Goal: Transaction & Acquisition: Download file/media

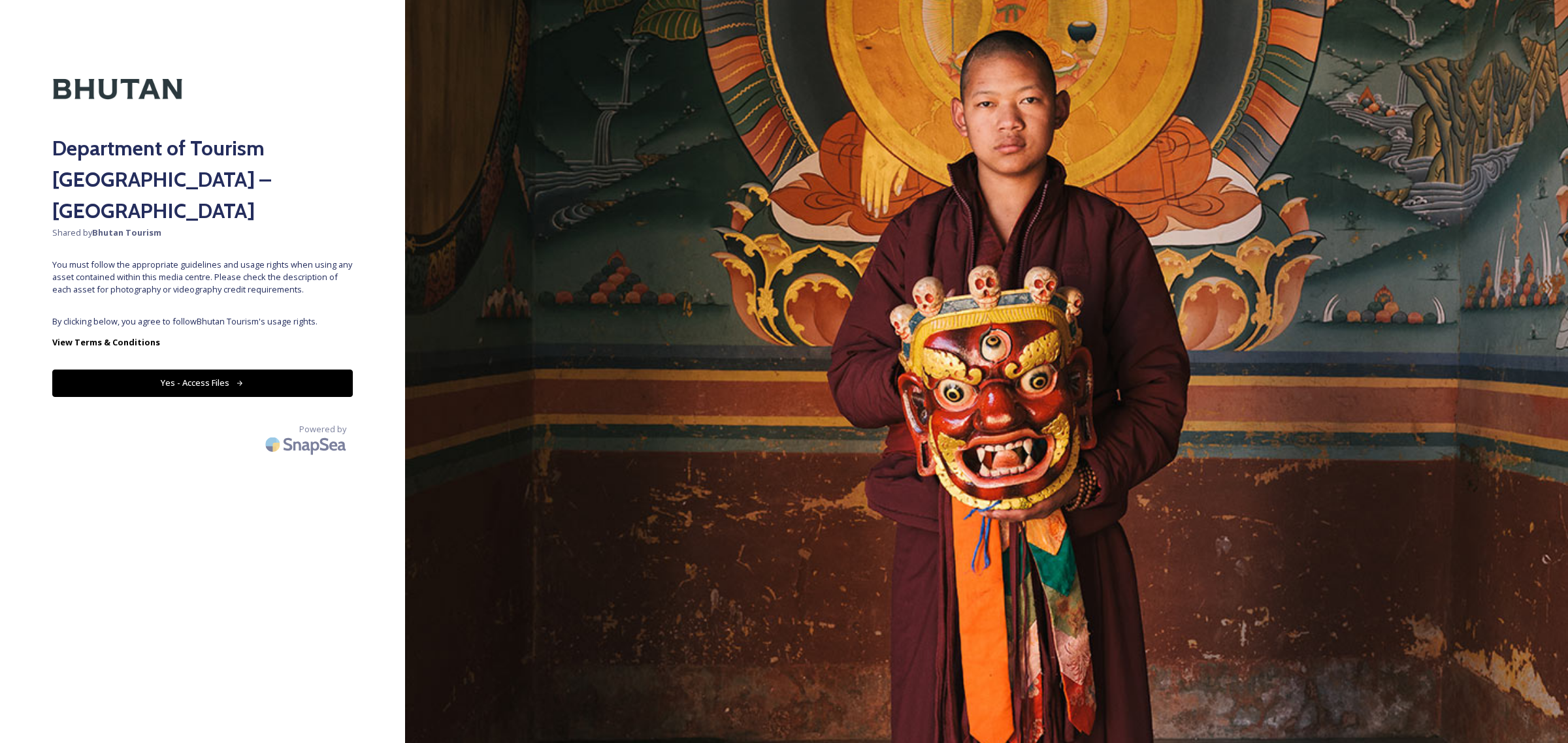
click at [187, 369] on button "Yes - Access Files" at bounding box center [203, 383] width 301 height 27
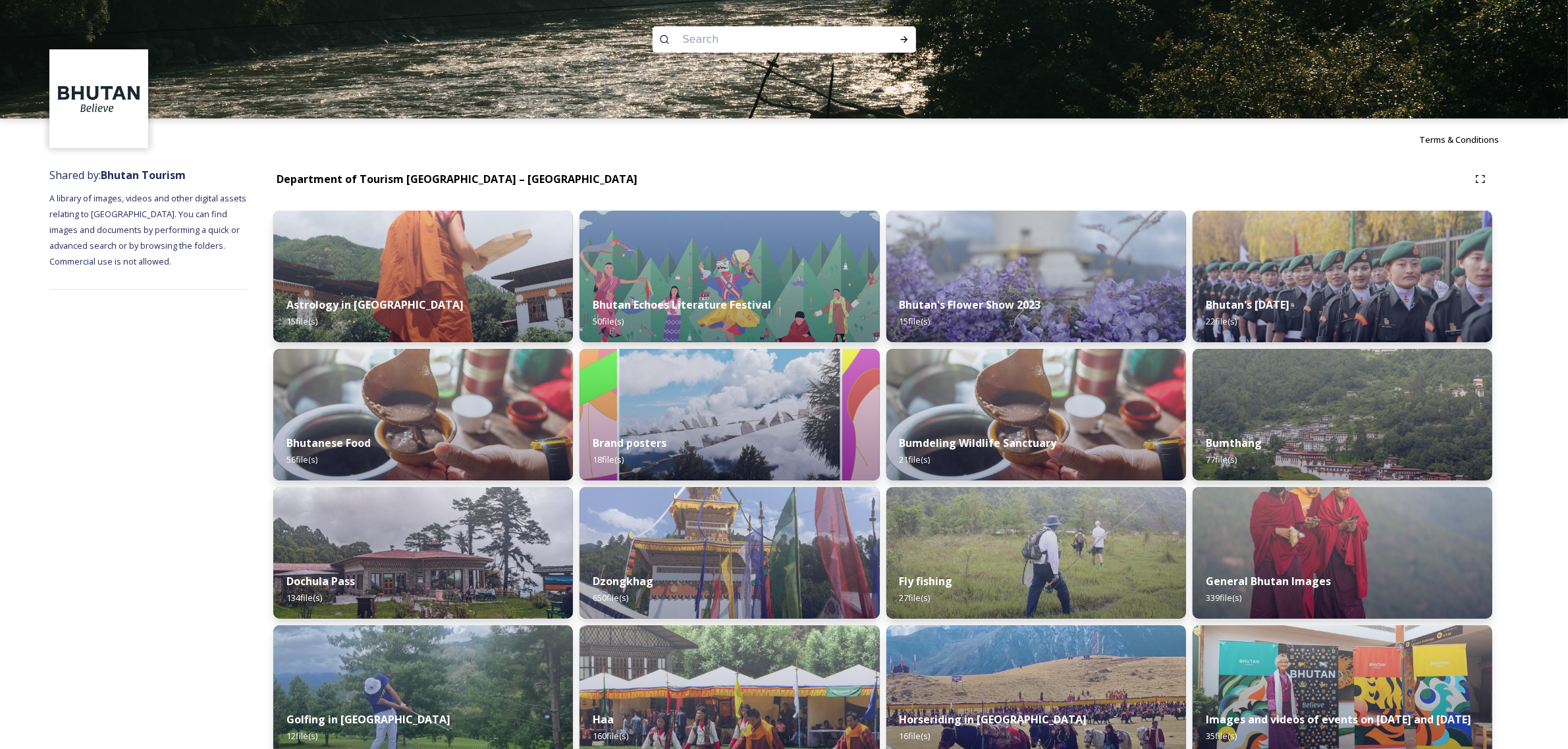
click at [683, 36] on input at bounding box center [766, 39] width 180 height 29
type input "Thimphu"
click at [903, 40] on icon at bounding box center [904, 39] width 11 height 11
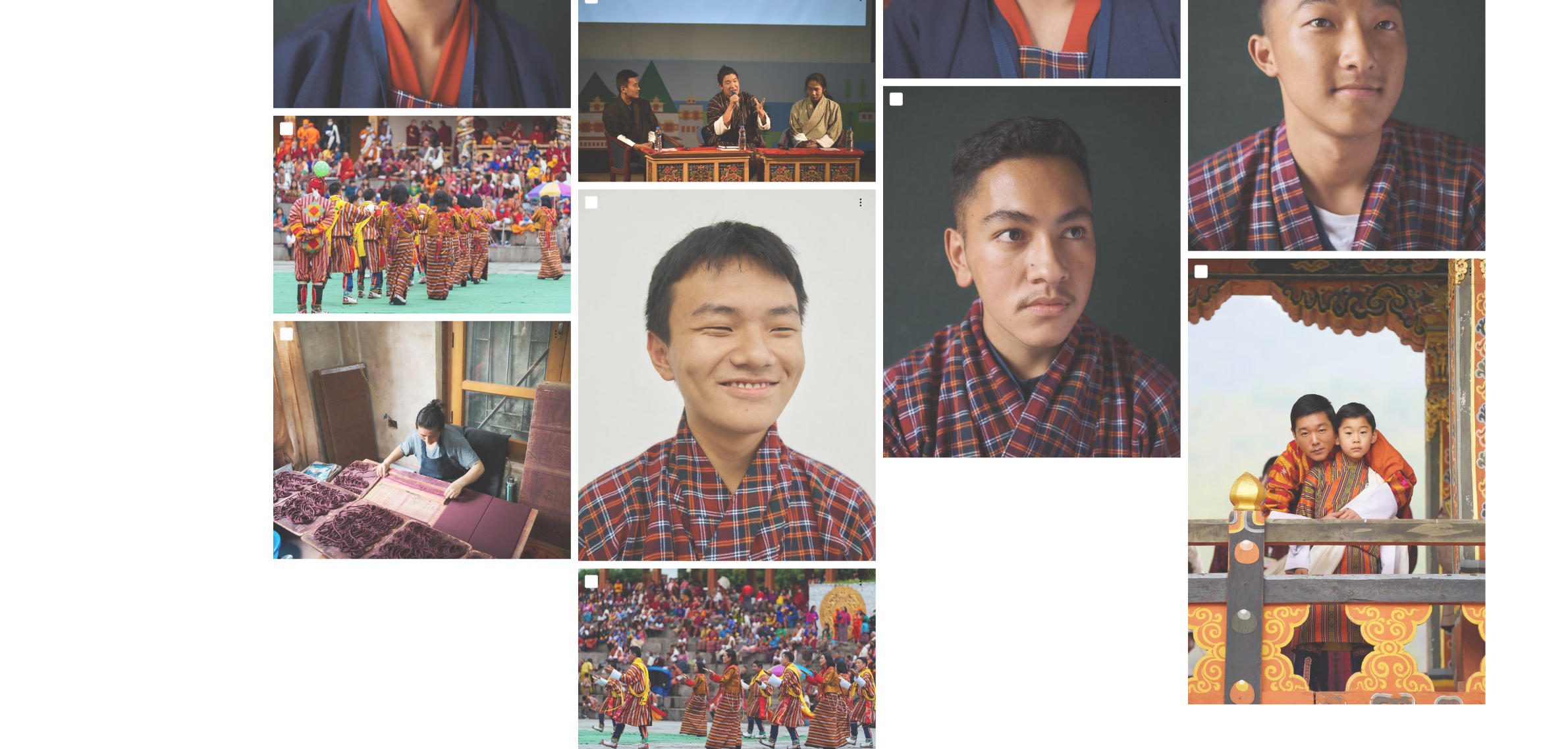
scroll to position [2530, 0]
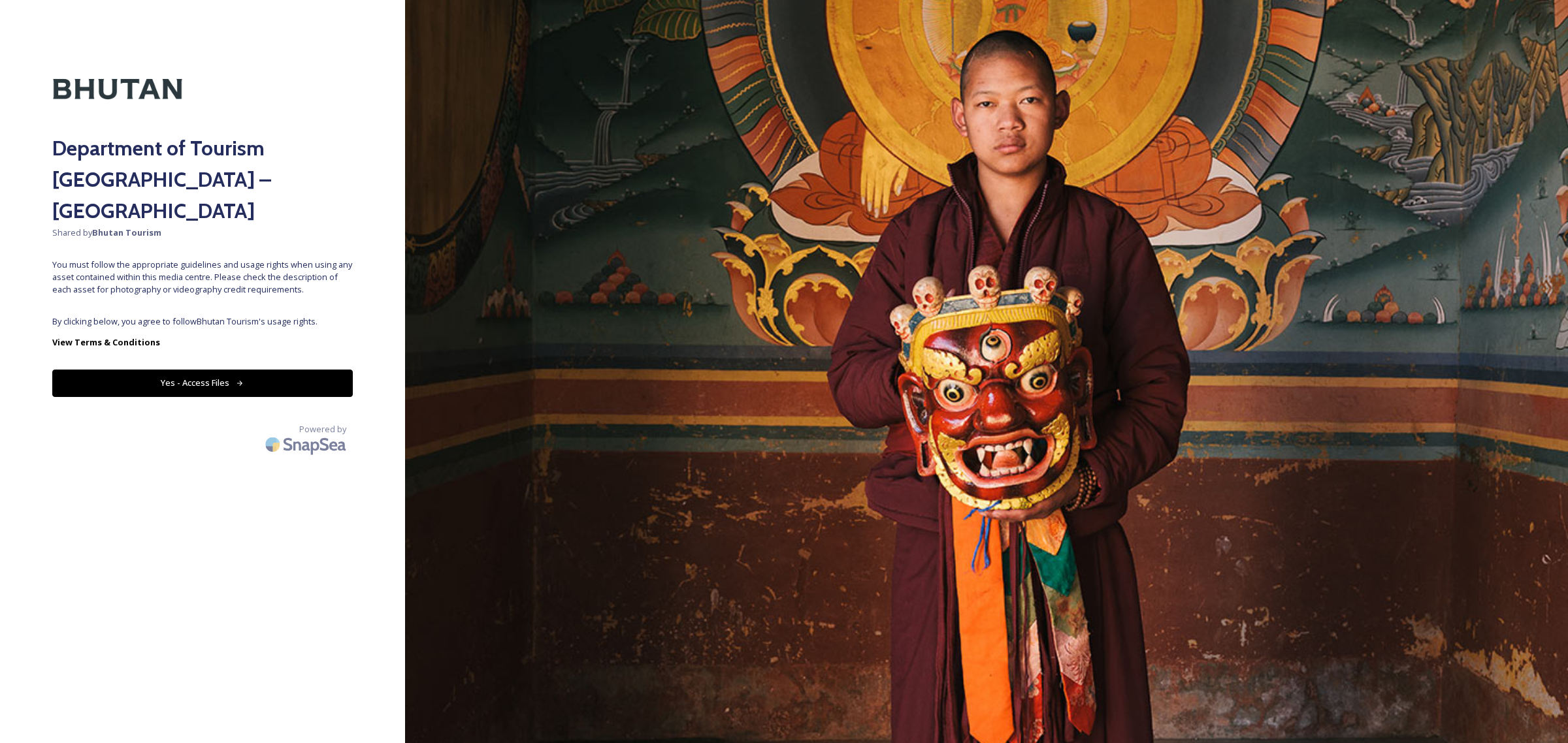
click at [256, 325] on div "Department of Tourism [GEOGRAPHIC_DATA] – Brand Centre Shared by Bhutan Tourism…" at bounding box center [202, 372] width 405 height 638
click at [202, 369] on button "Yes - Access Files" at bounding box center [203, 383] width 301 height 27
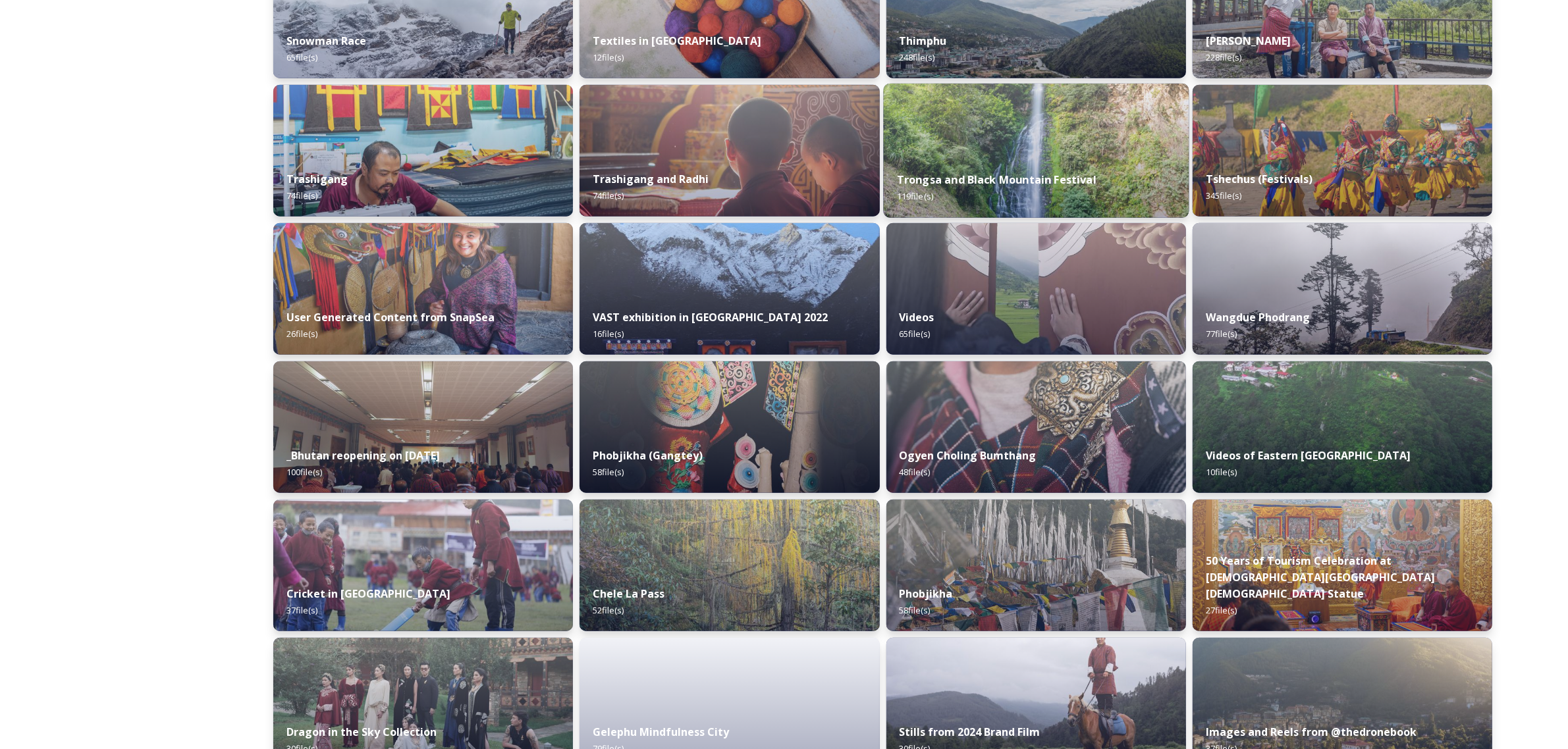
scroll to position [1152, 0]
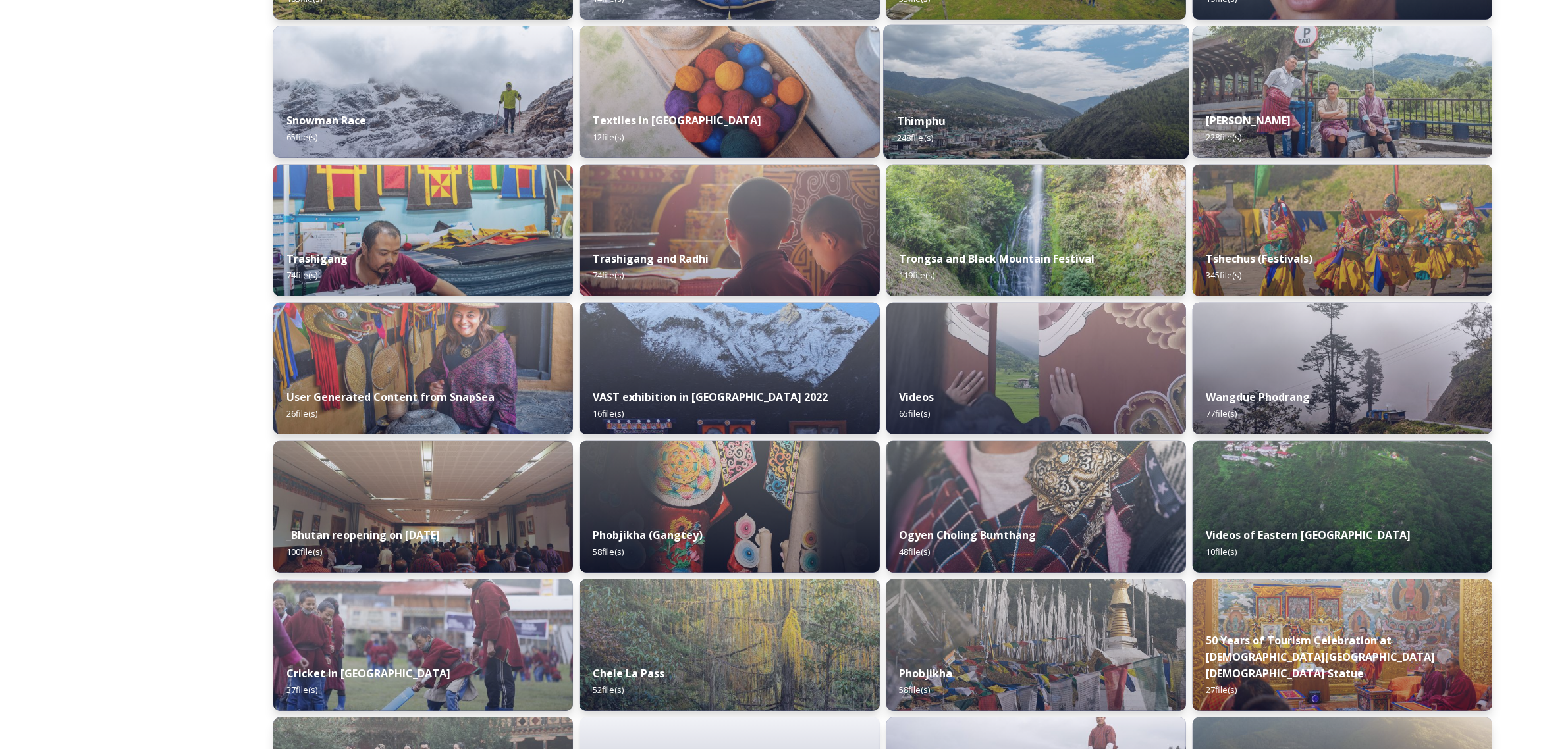
click at [1043, 117] on div "Thimphu 248 file(s)" at bounding box center [1036, 129] width 306 height 60
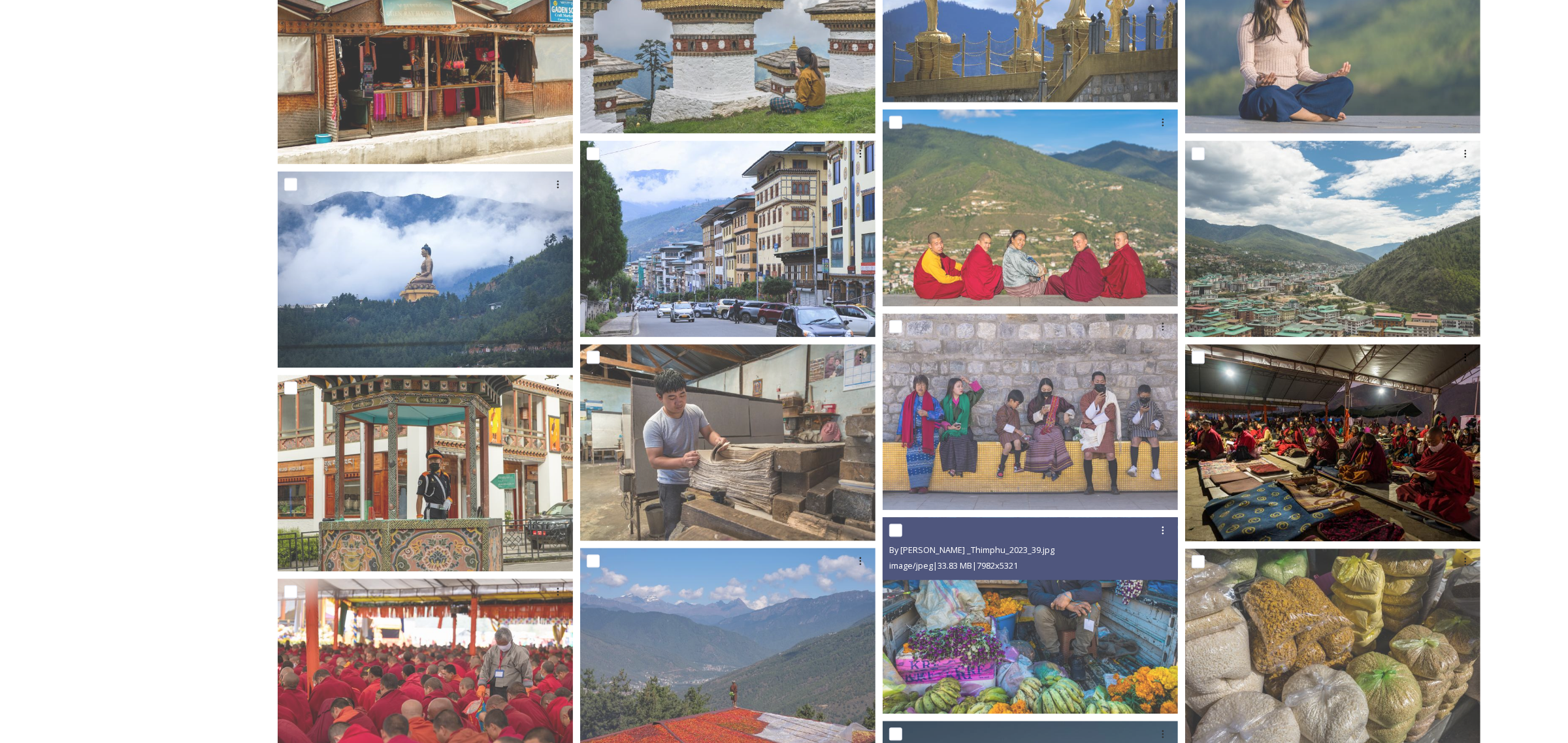
scroll to position [3592, 0]
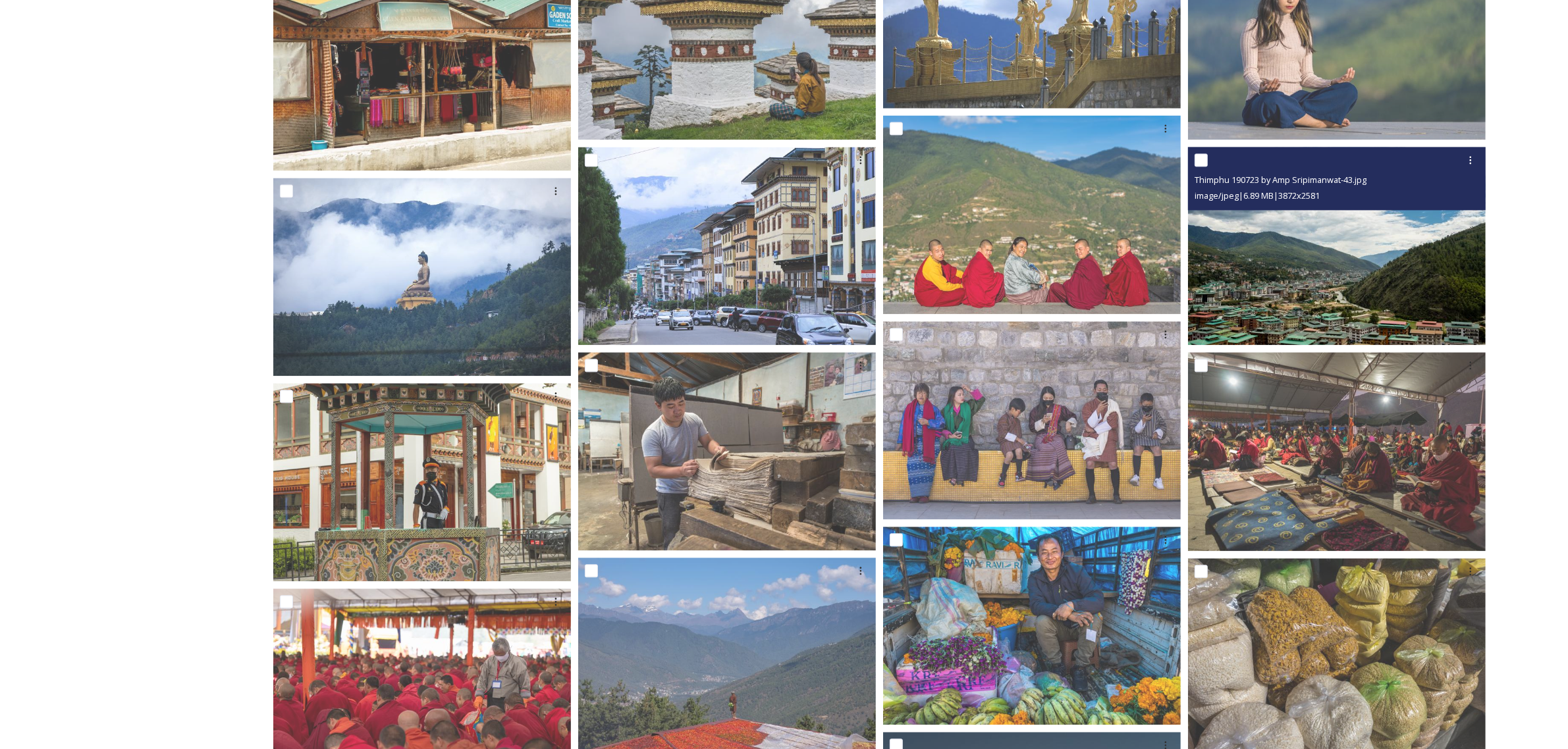
click at [1275, 239] on img at bounding box center [1337, 246] width 298 height 199
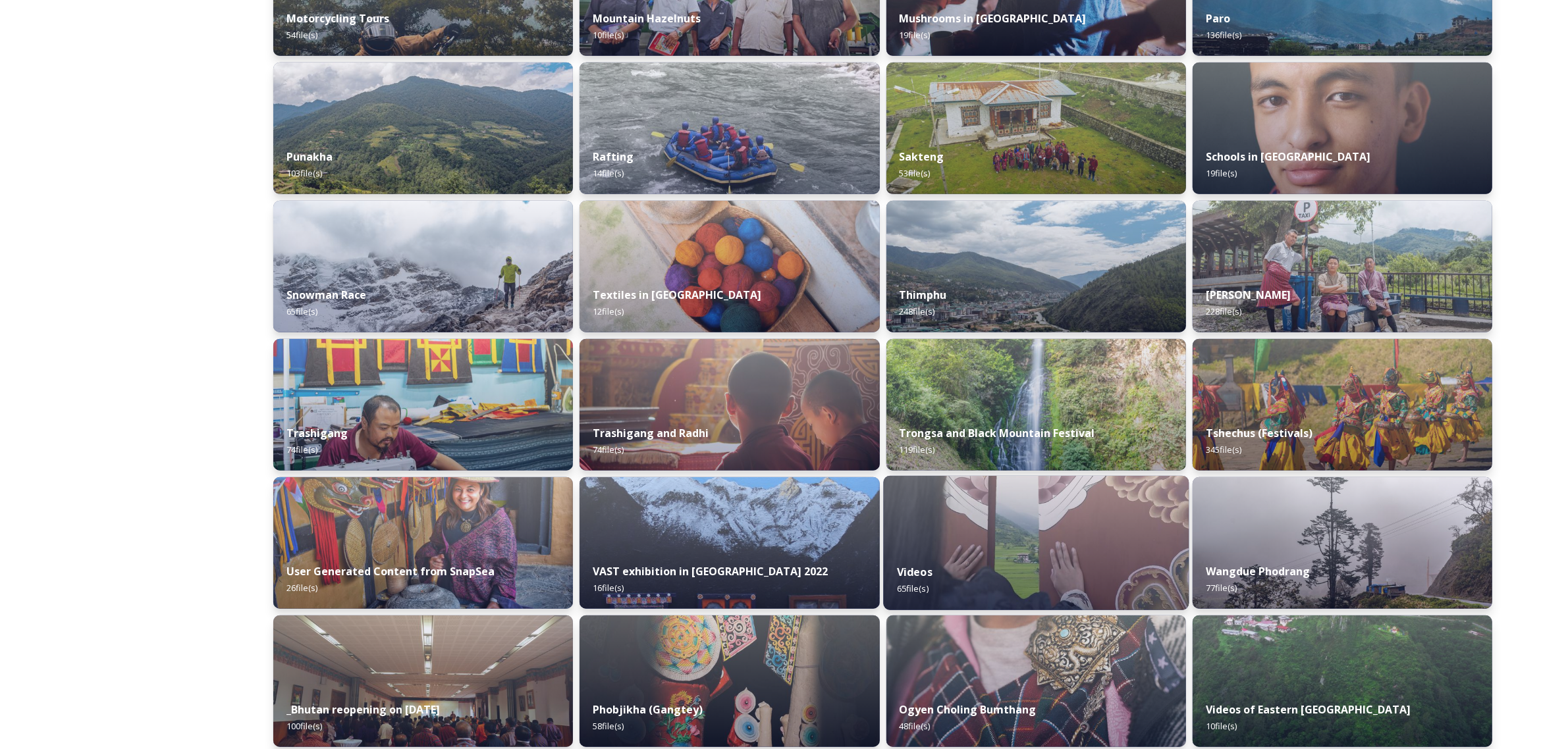
scroll to position [981, 0]
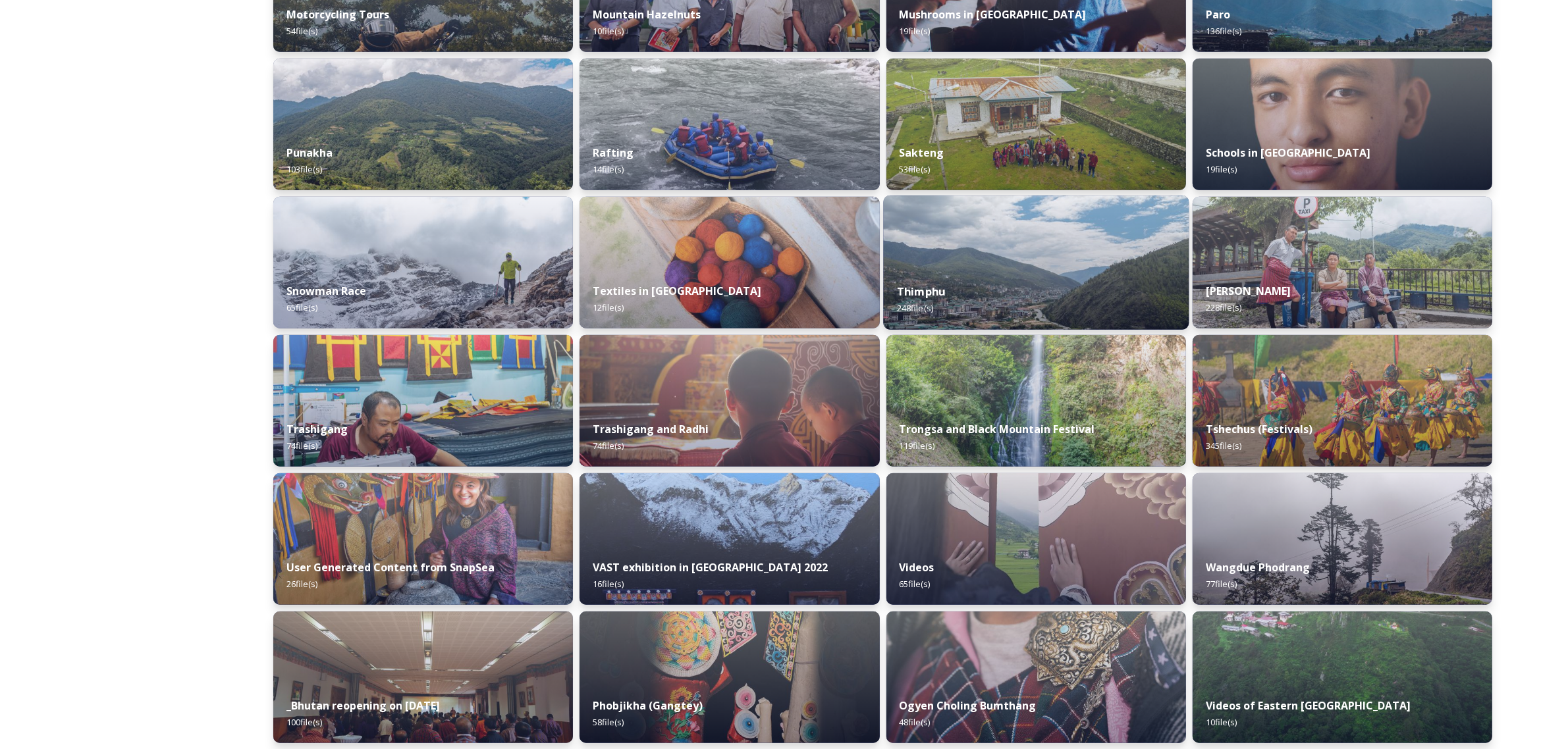
click at [1045, 298] on div "Thimphu 248 file(s)" at bounding box center [1036, 300] width 306 height 60
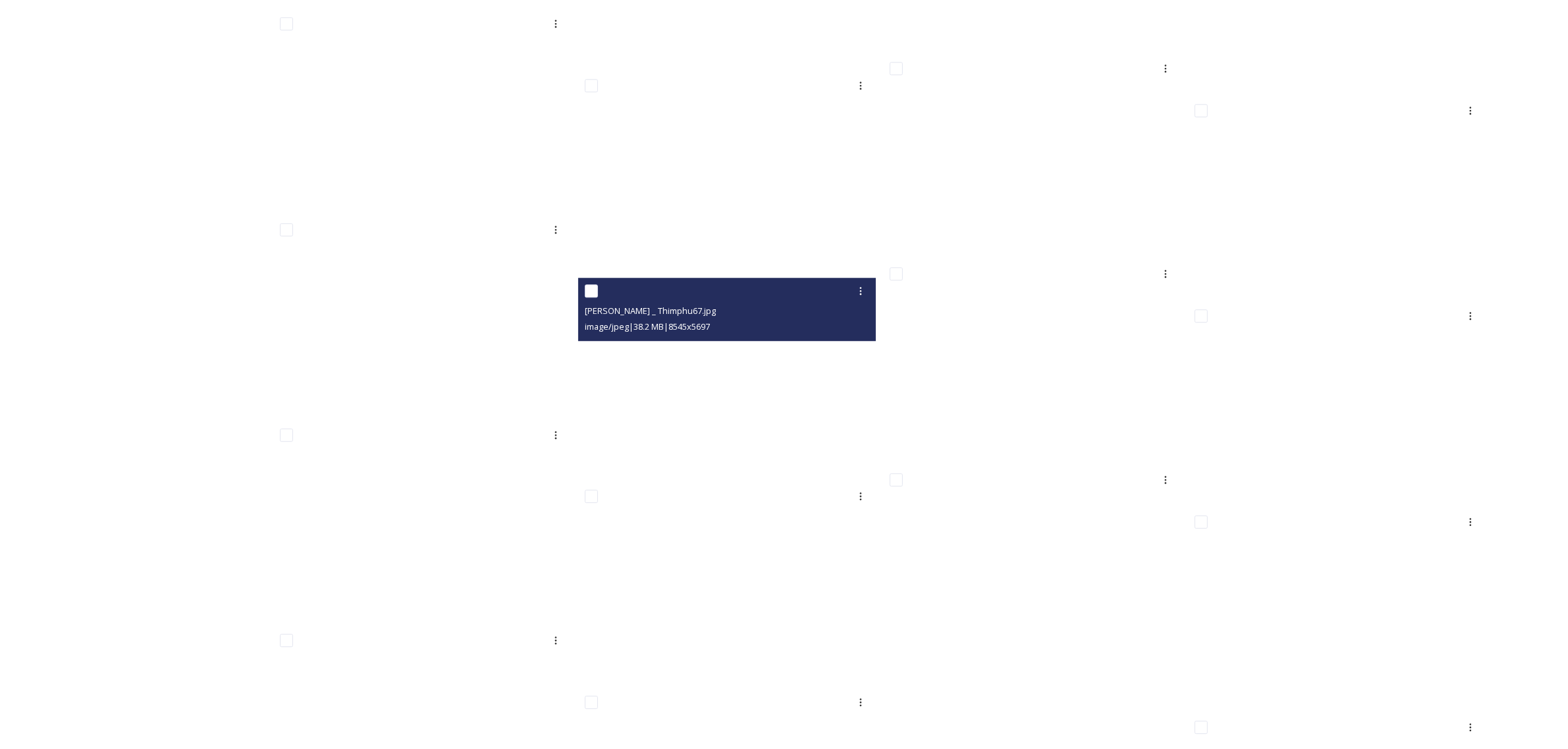
scroll to position [10743, 0]
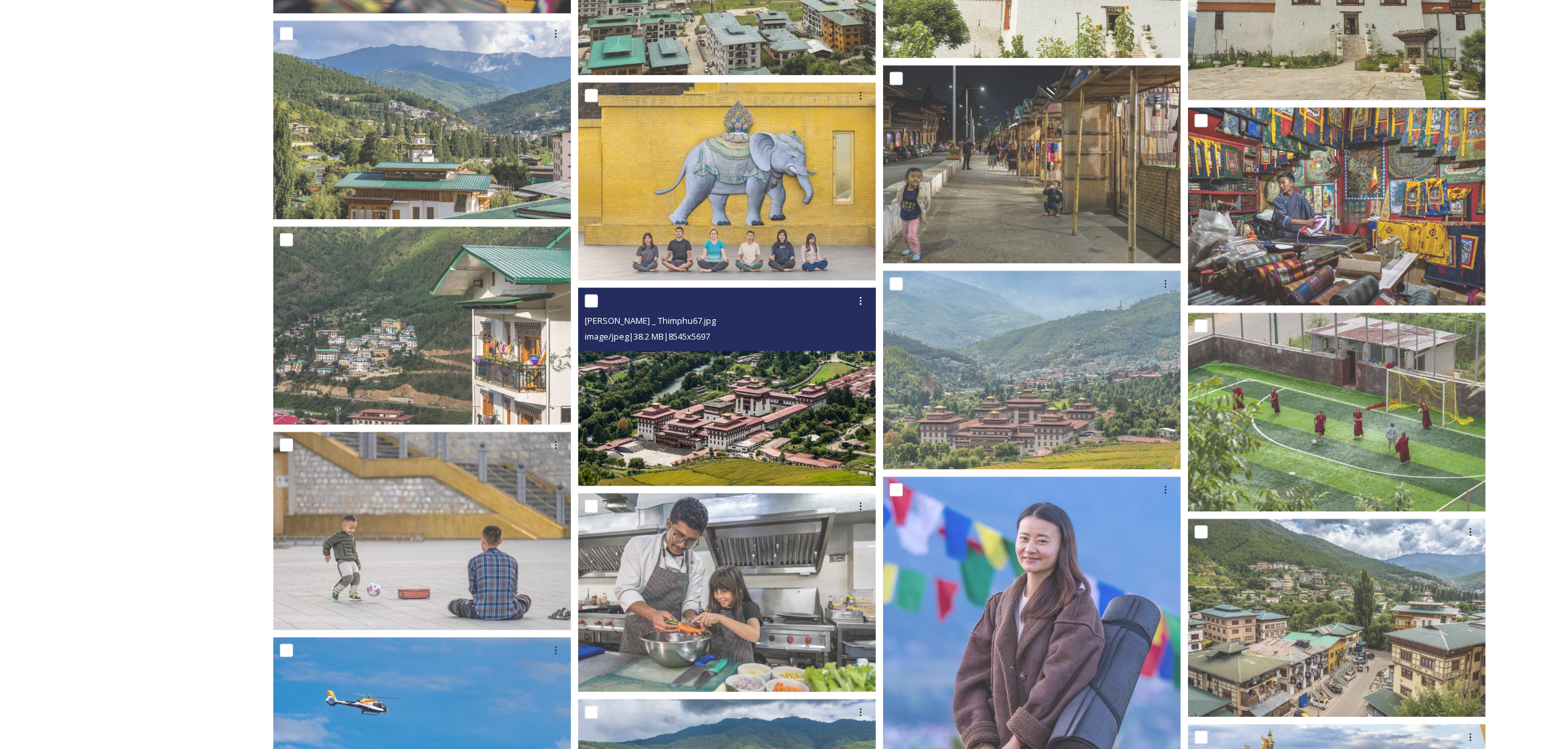
click at [749, 381] on img at bounding box center [727, 387] width 298 height 199
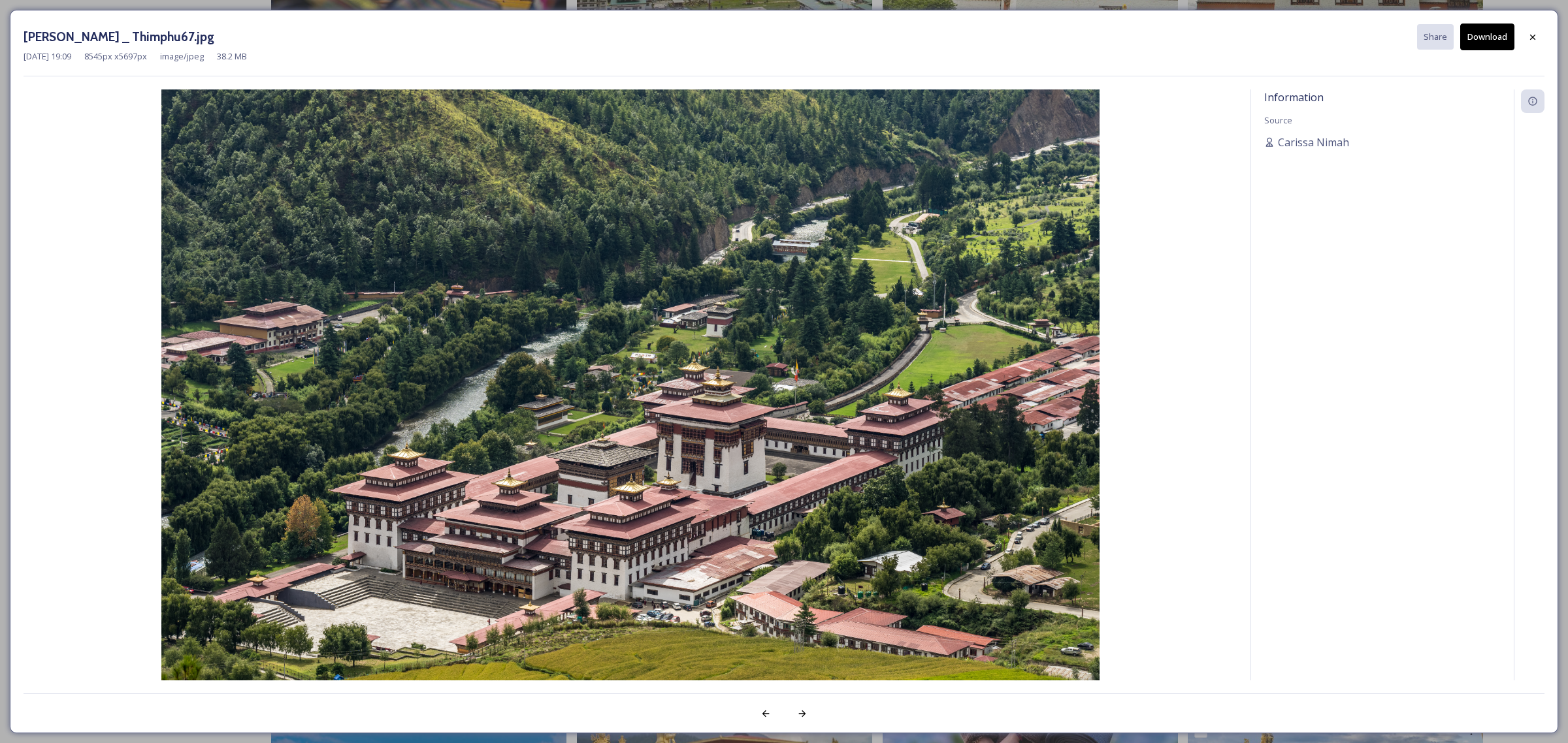
click at [750, 371] on img at bounding box center [631, 403] width 1214 height 626
click at [730, 461] on img at bounding box center [631, 403] width 1214 height 626
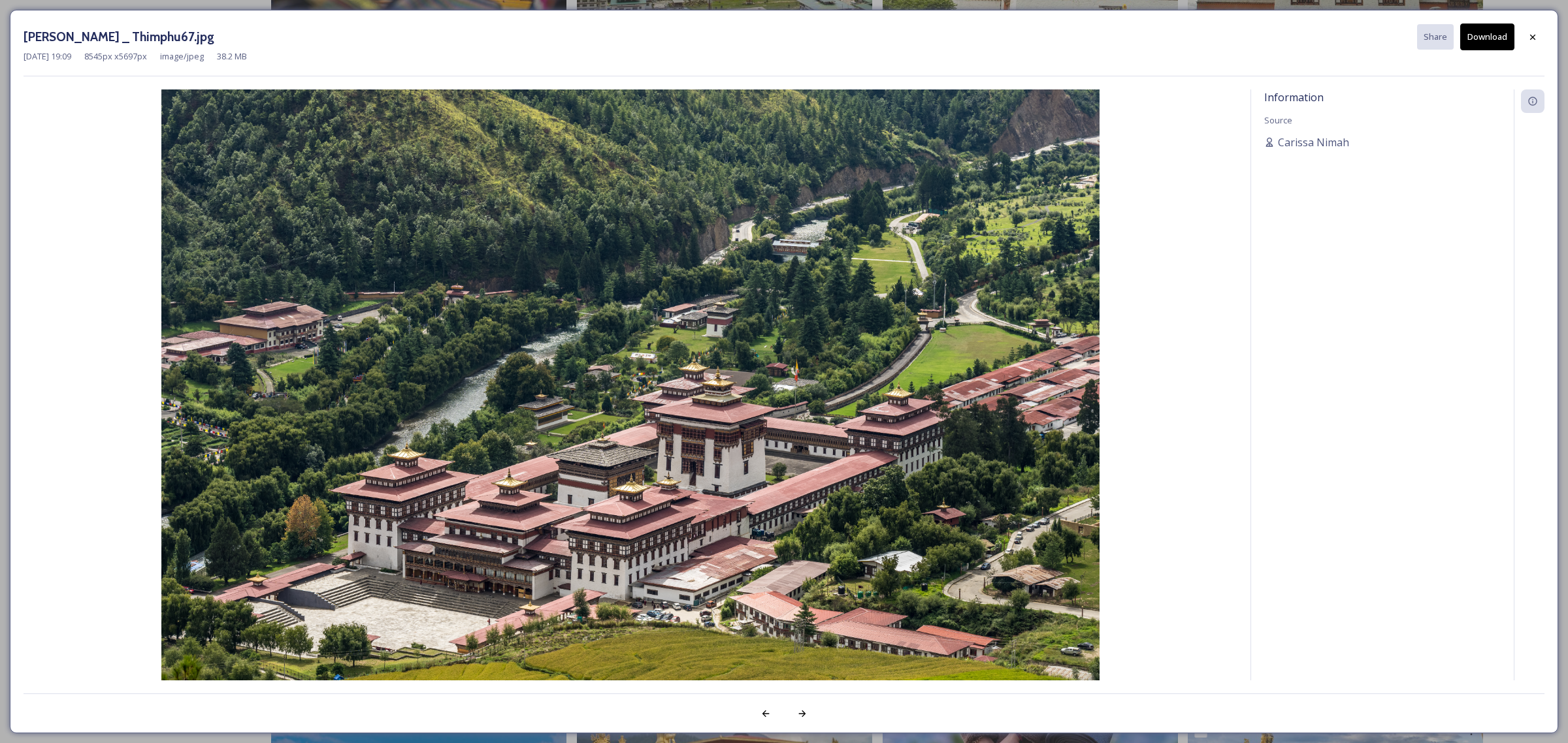
click at [654, 364] on img at bounding box center [631, 403] width 1214 height 626
click at [1500, 43] on button "Download" at bounding box center [1487, 37] width 54 height 27
click at [1540, 36] on div at bounding box center [1532, 37] width 24 height 24
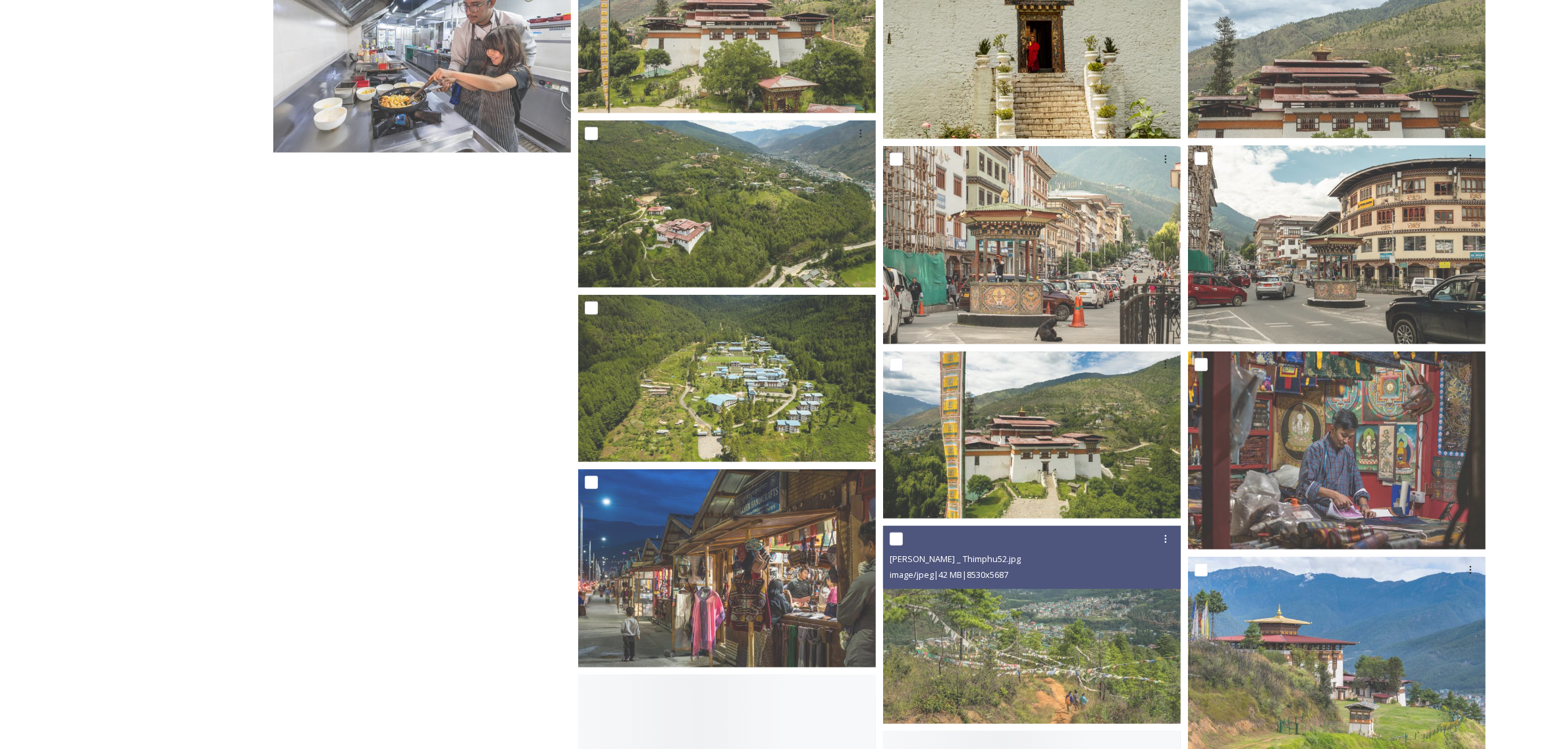
scroll to position [13541, 0]
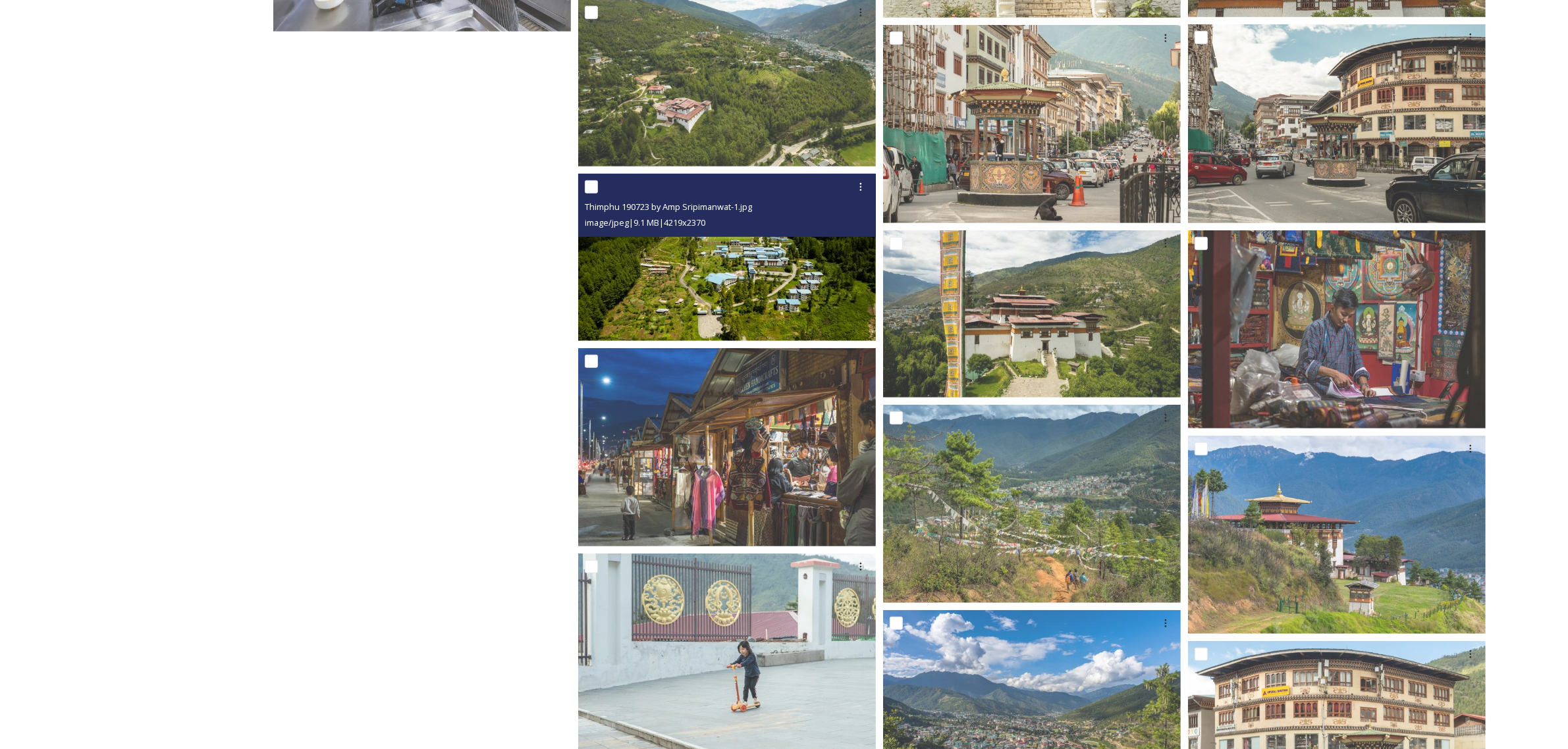
click at [690, 272] on img at bounding box center [727, 258] width 298 height 167
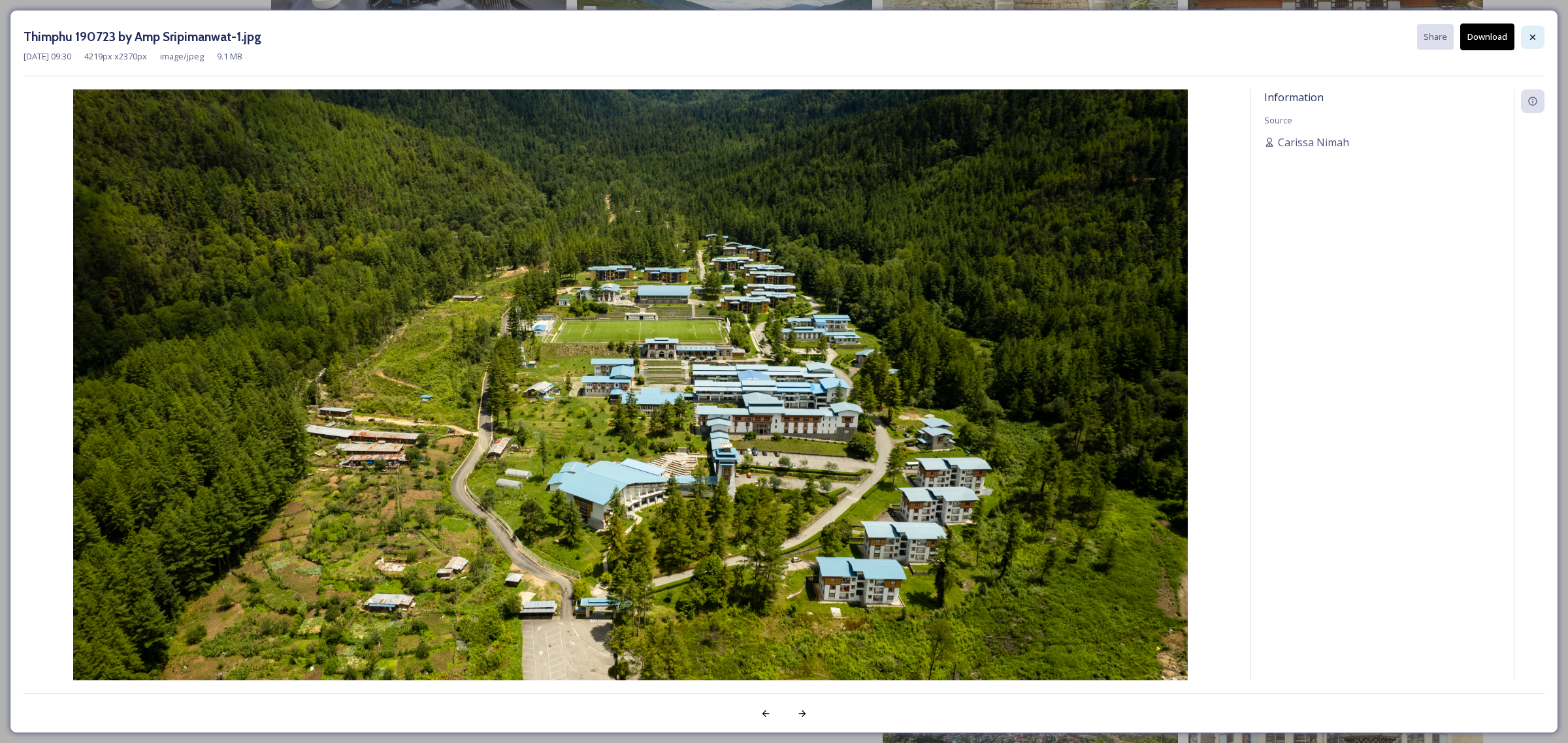
click at [1524, 38] on div at bounding box center [1532, 37] width 24 height 24
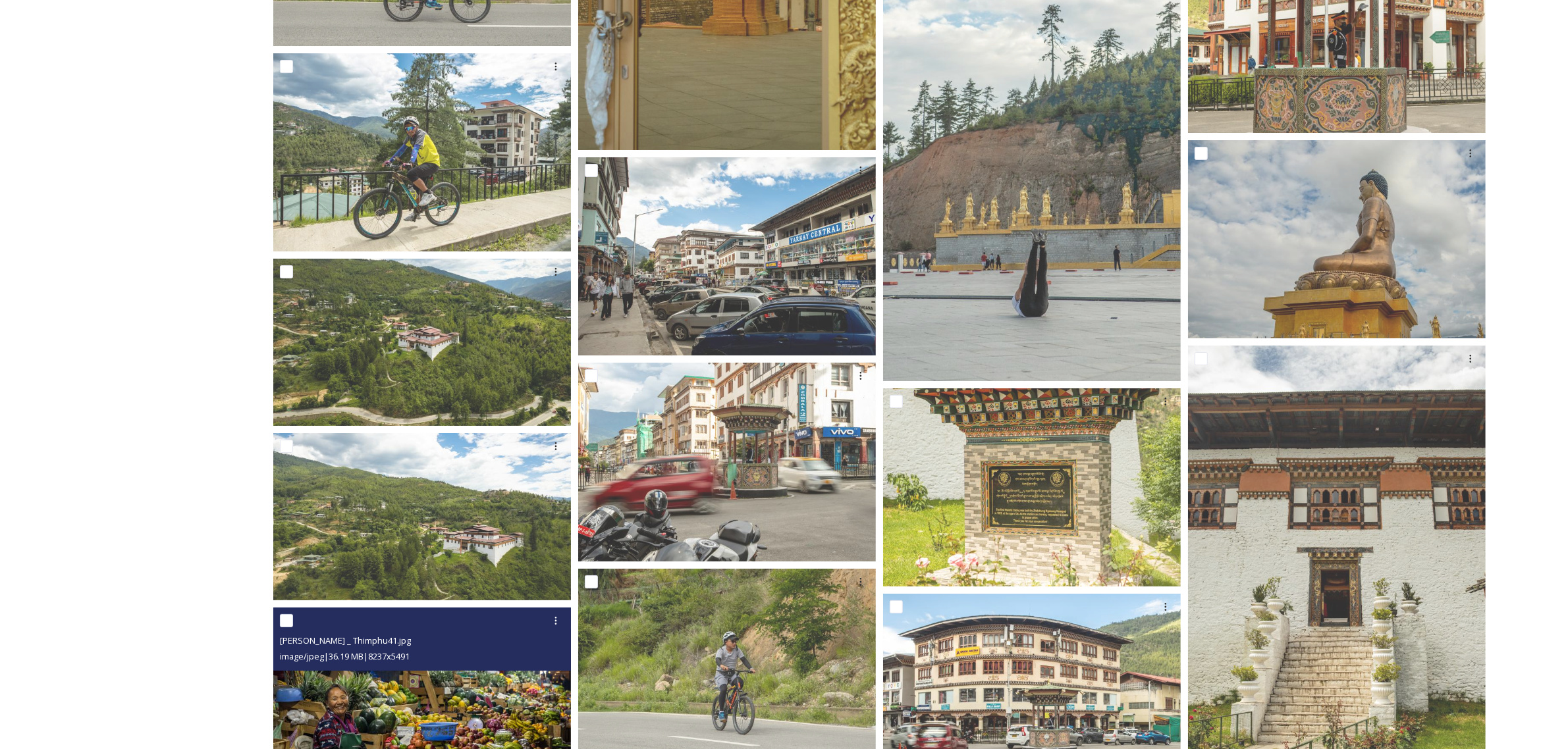
scroll to position [12518, 0]
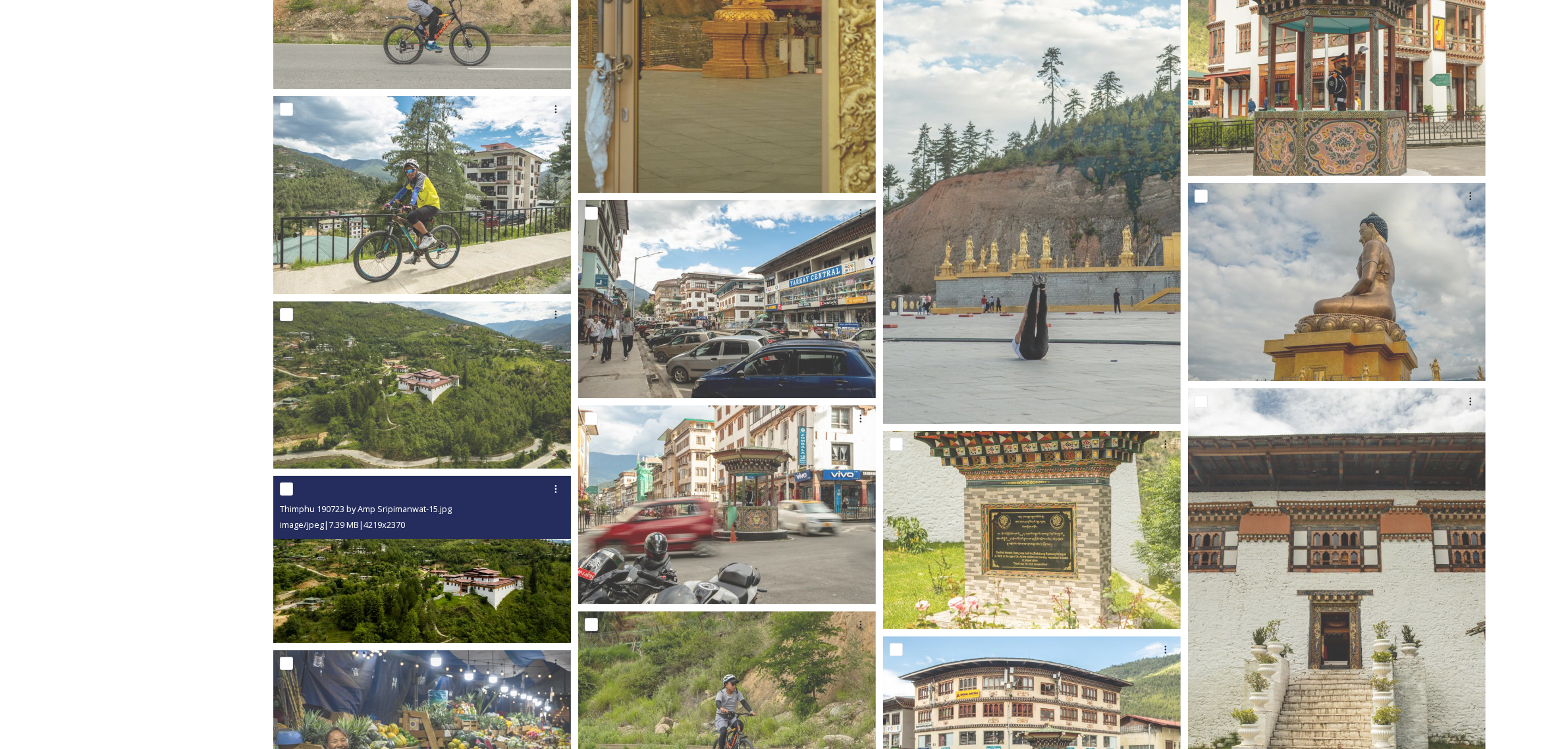
click at [409, 564] on img at bounding box center [422, 559] width 298 height 167
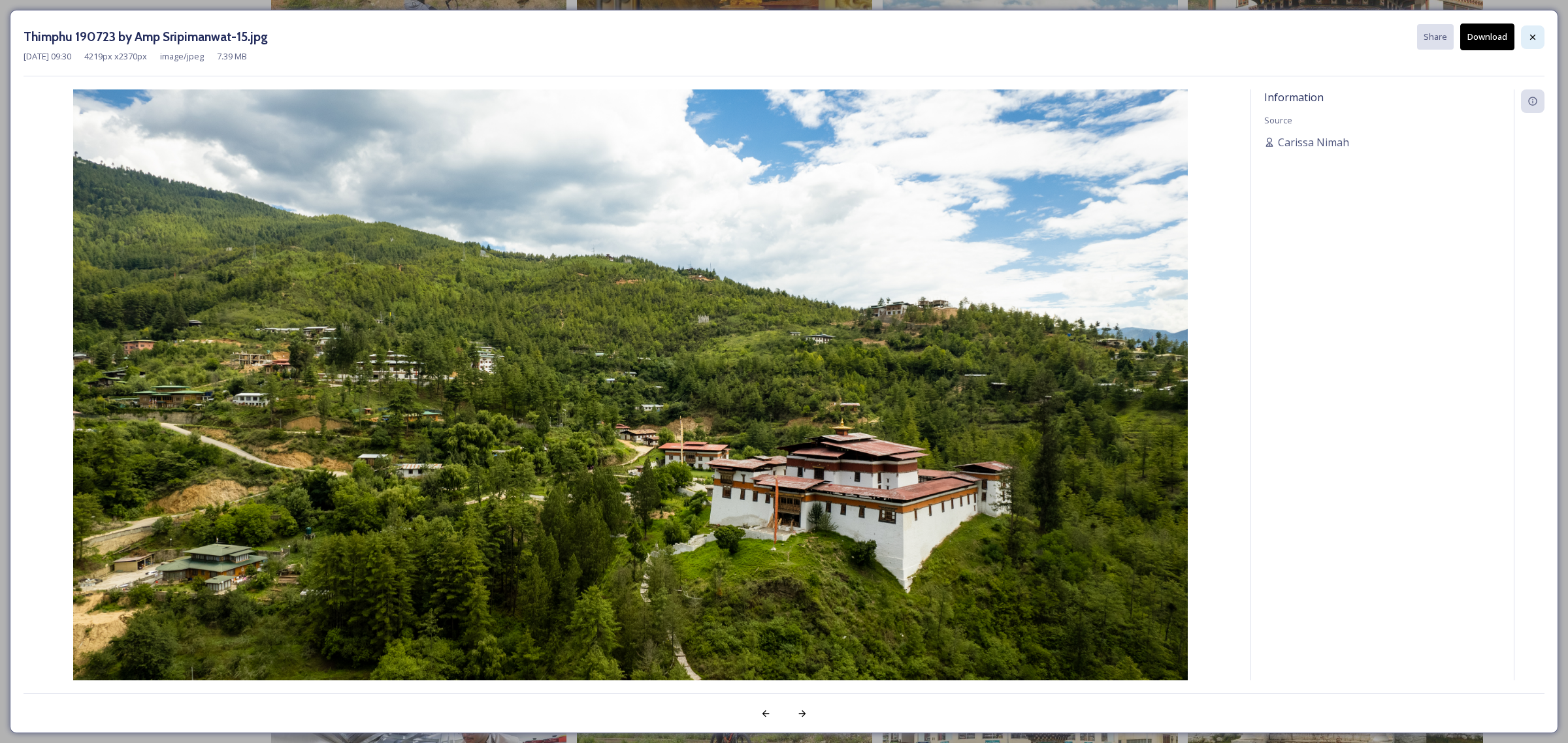
click at [1528, 40] on icon at bounding box center [1533, 37] width 11 height 11
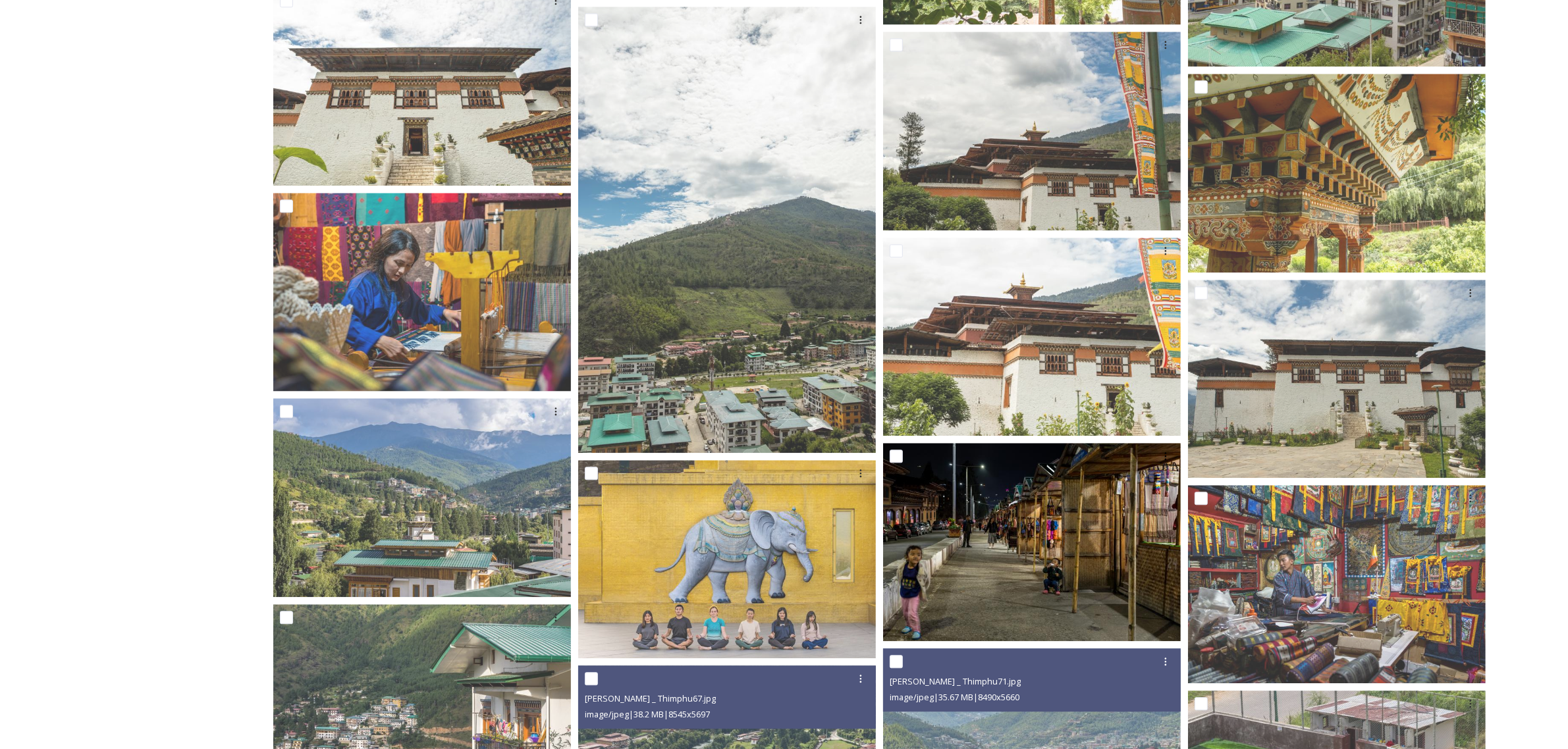
scroll to position [10296, 0]
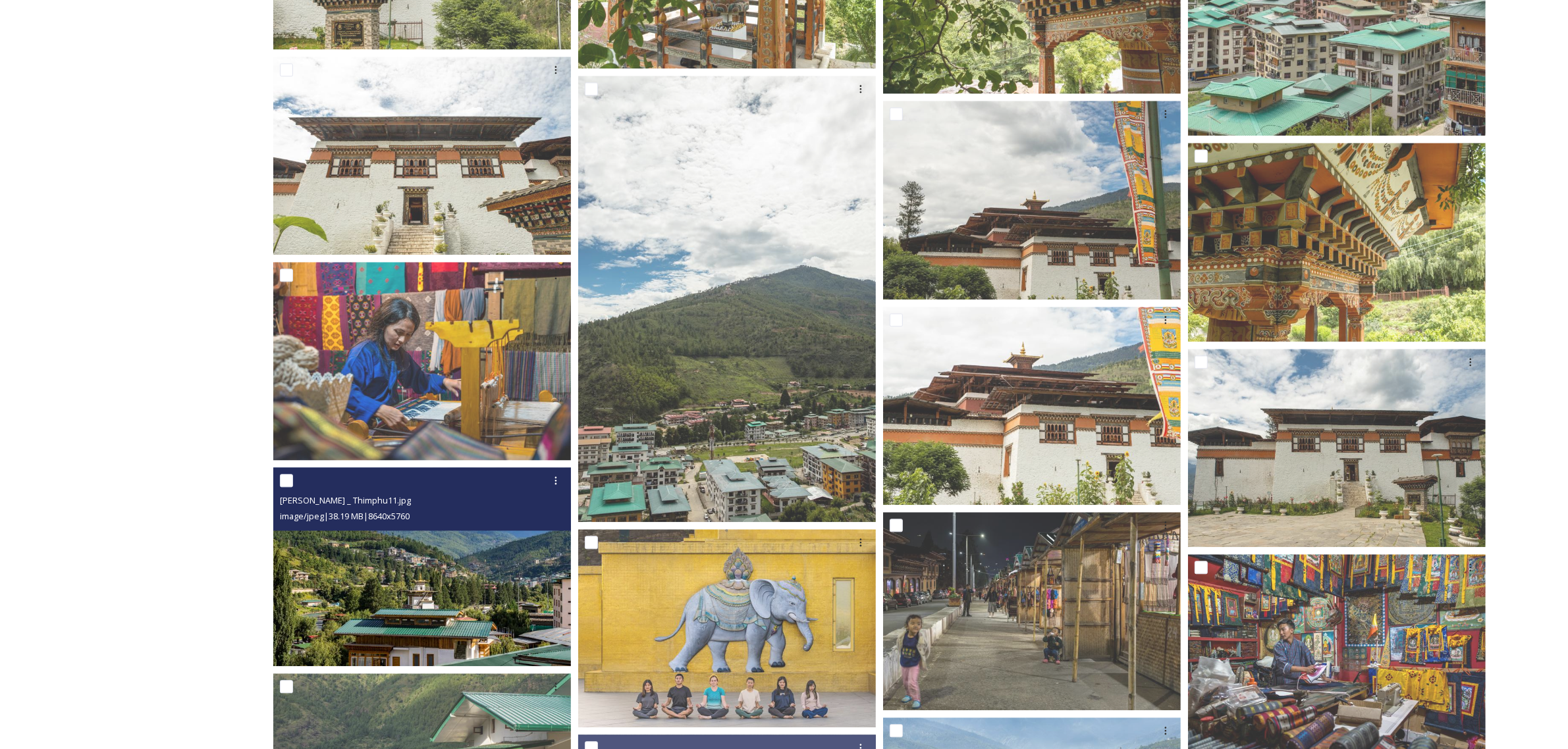
click at [400, 578] on img at bounding box center [422, 567] width 298 height 199
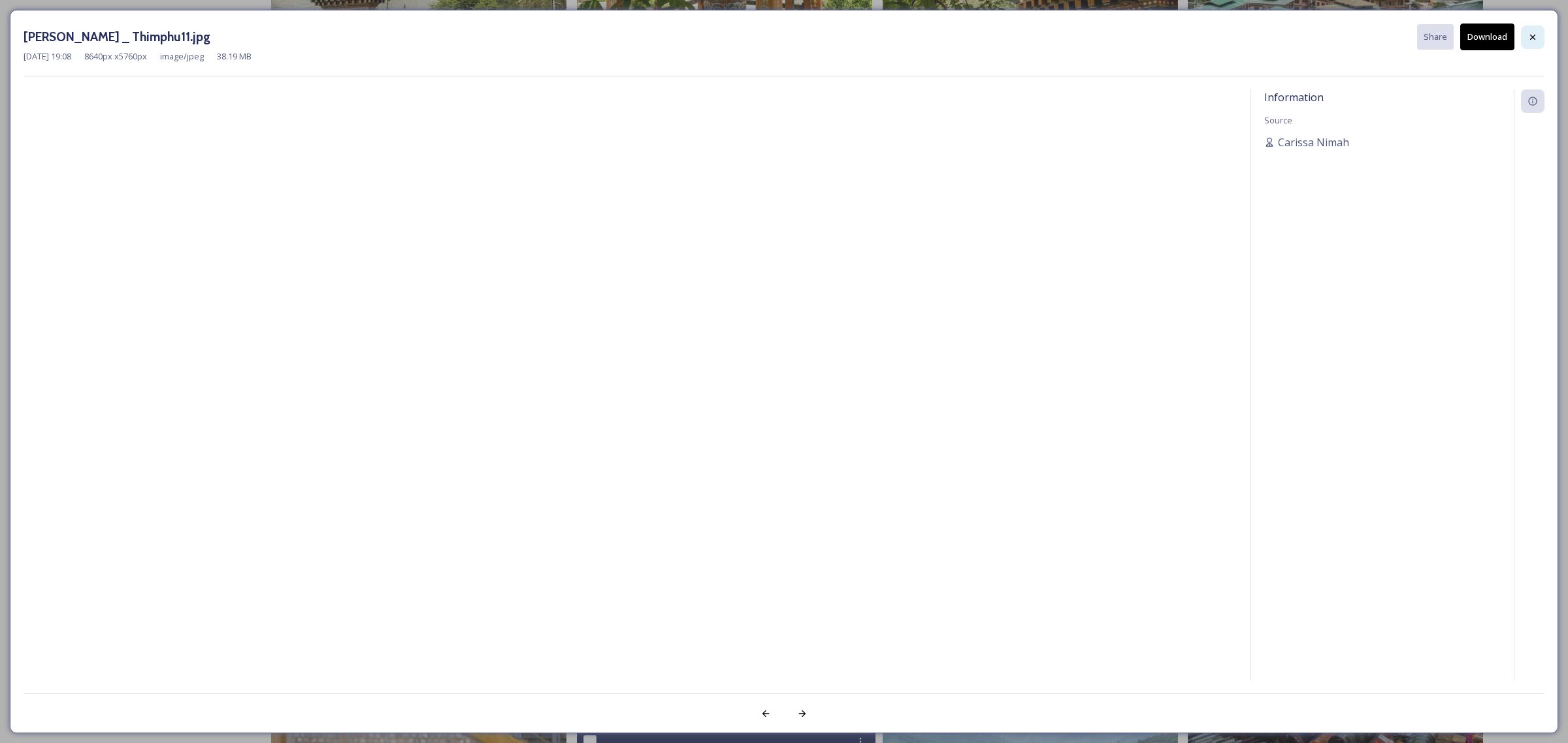
click at [1530, 36] on icon at bounding box center [1533, 37] width 11 height 11
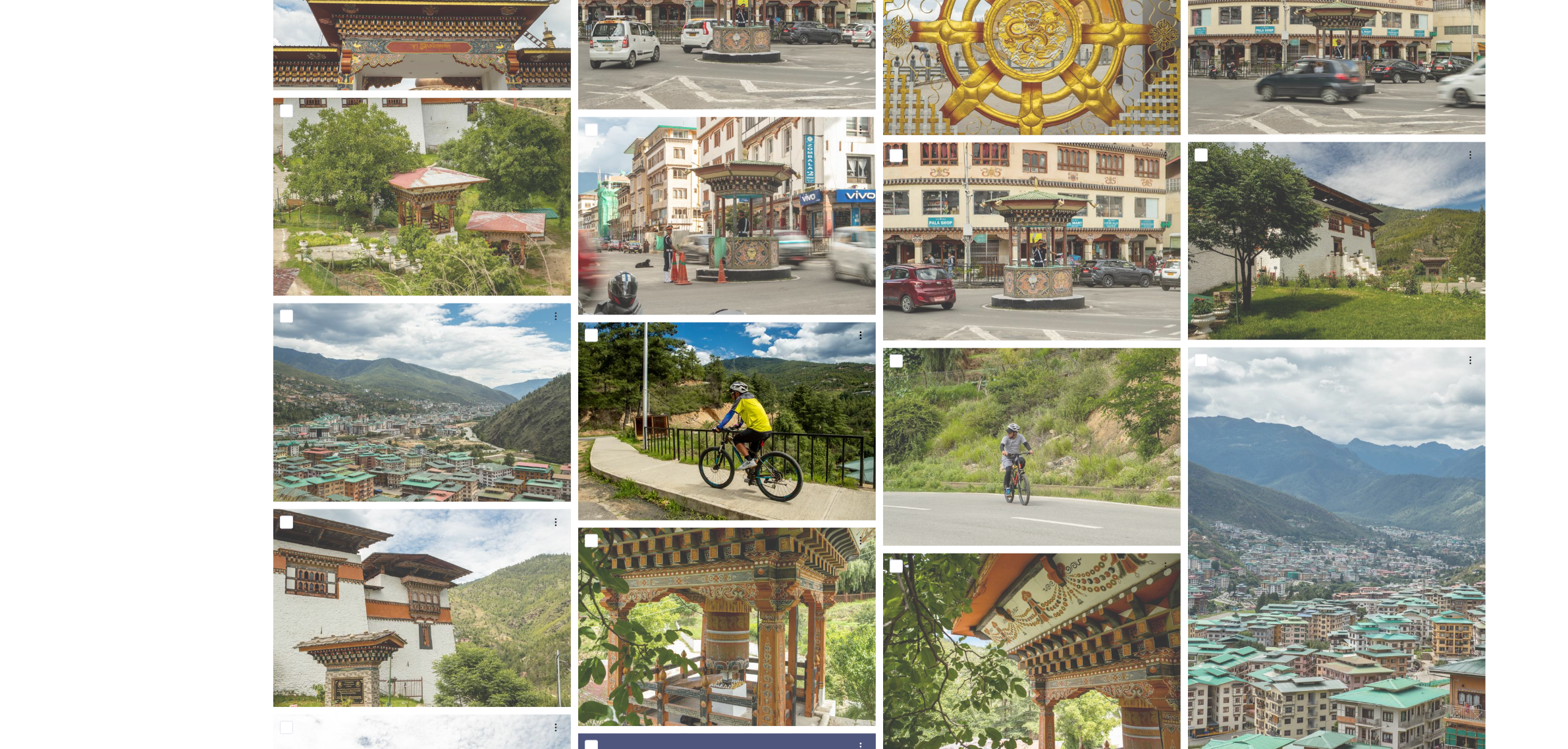
scroll to position [9637, 0]
